Goal: Complete application form

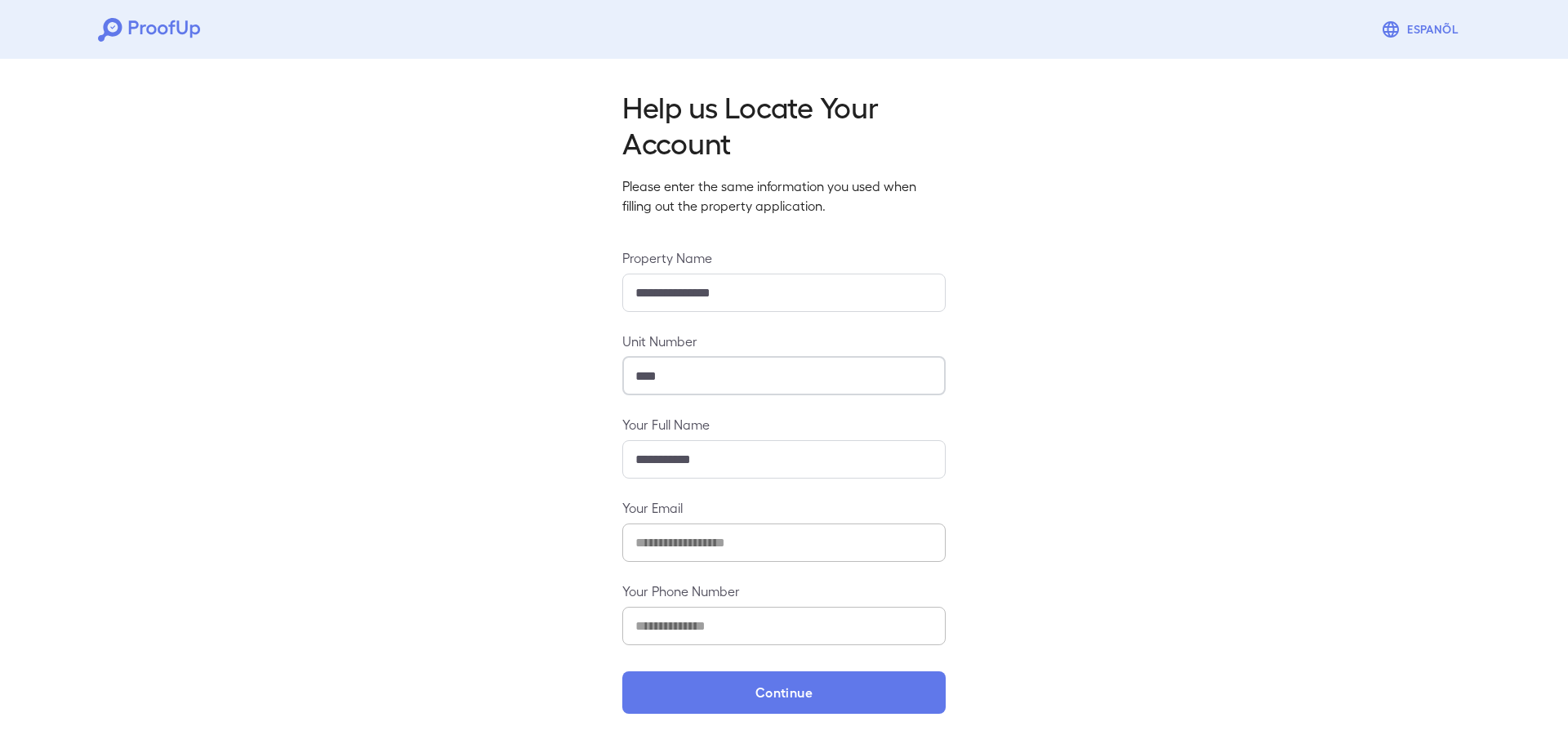
click at [682, 374] on input "****" at bounding box center [784, 375] width 324 height 38
type input "****"
click at [623, 671] on button "Continue" at bounding box center [784, 692] width 324 height 42
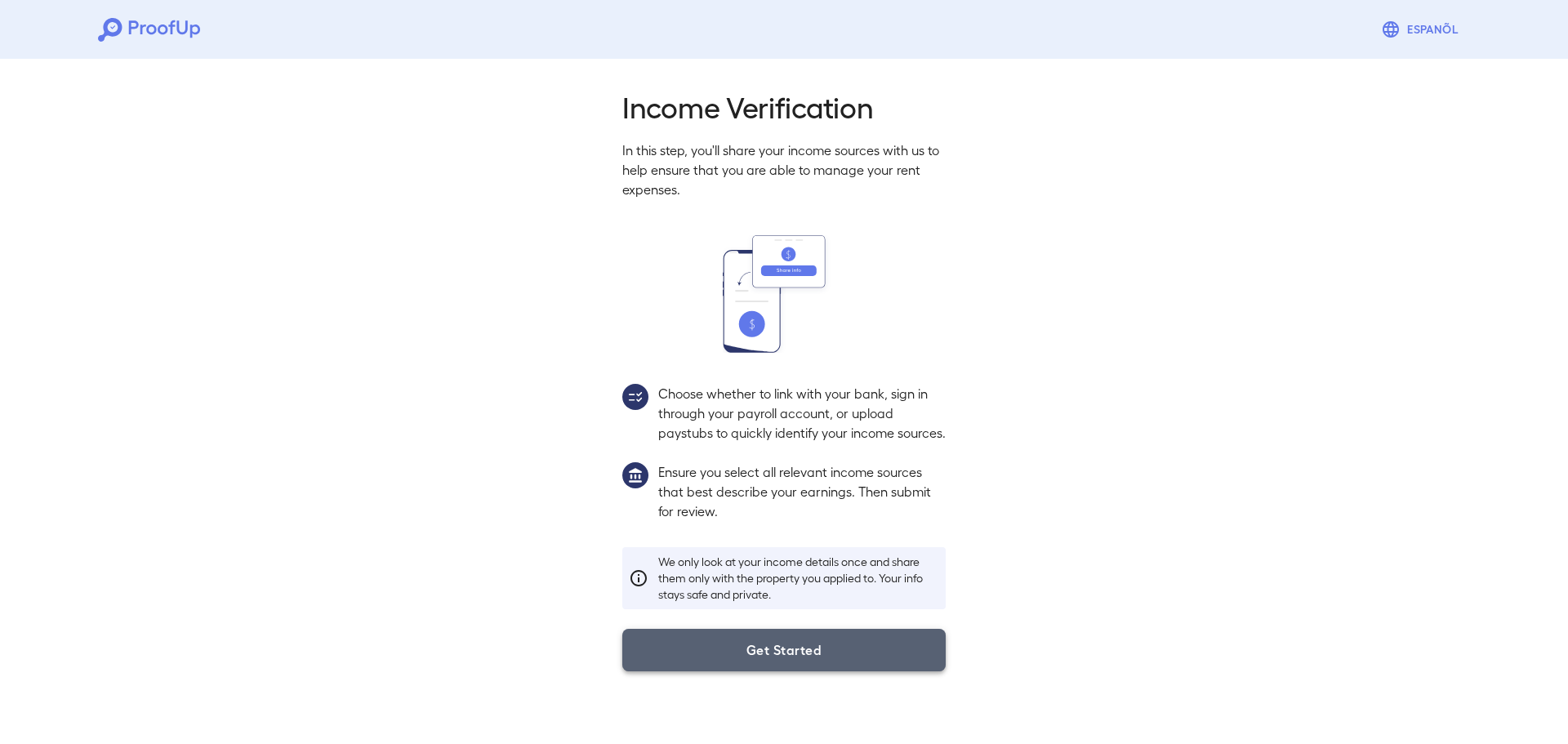
click at [761, 671] on button "Get Started" at bounding box center [784, 649] width 324 height 42
